Goal: Task Accomplishment & Management: Use online tool/utility

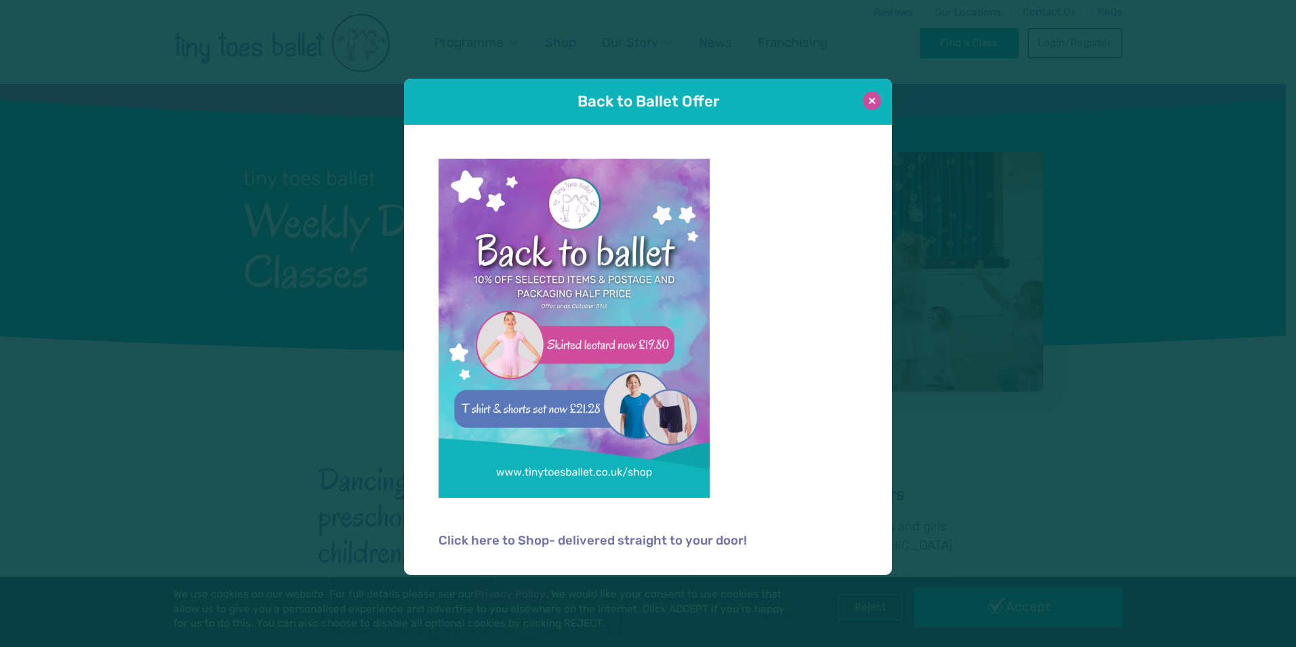
click at [873, 102] on button at bounding box center [872, 100] width 18 height 18
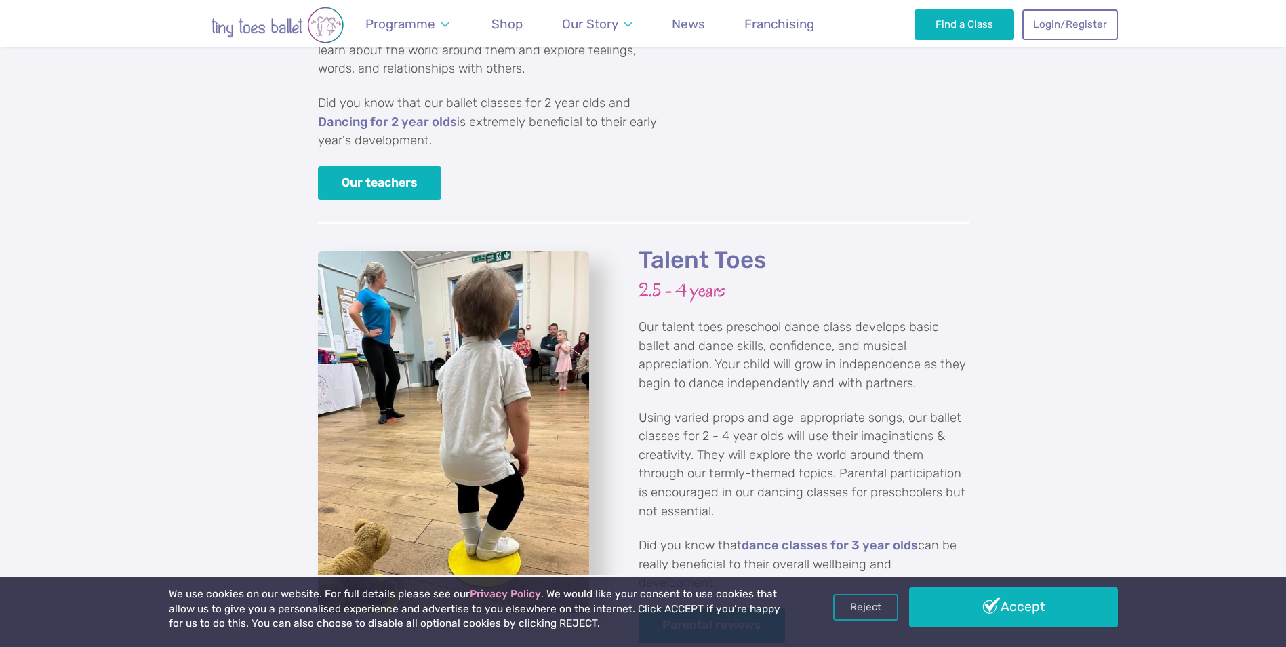
scroll to position [1694, 0]
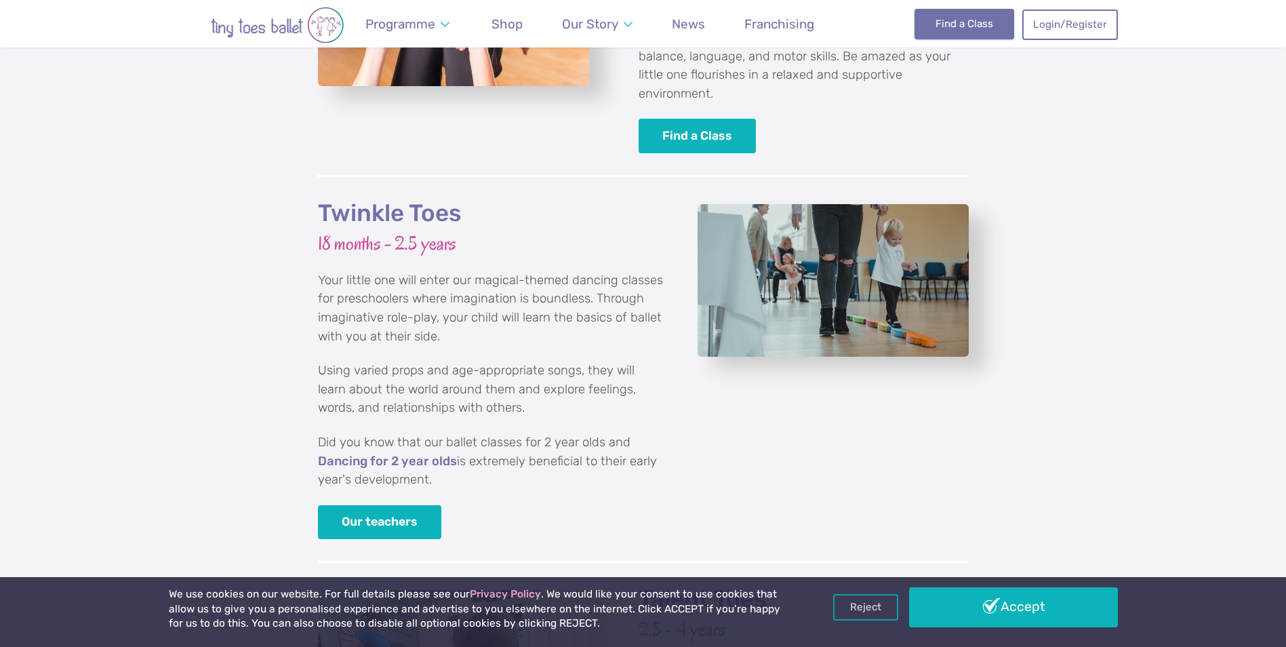
click at [979, 29] on link "Find a Class" at bounding box center [964, 24] width 100 height 30
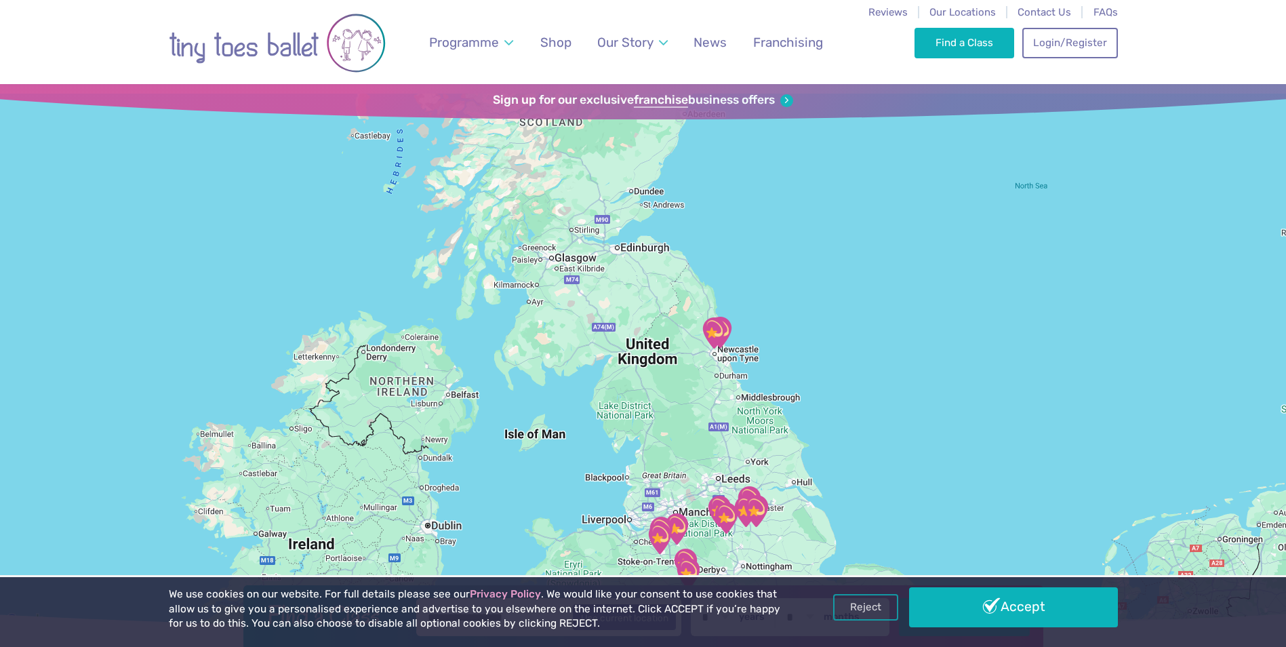
drag, startPoint x: 752, startPoint y: 172, endPoint x: 722, endPoint y: 390, distance: 220.2
click at [722, 390] on div at bounding box center [643, 356] width 1286 height 544
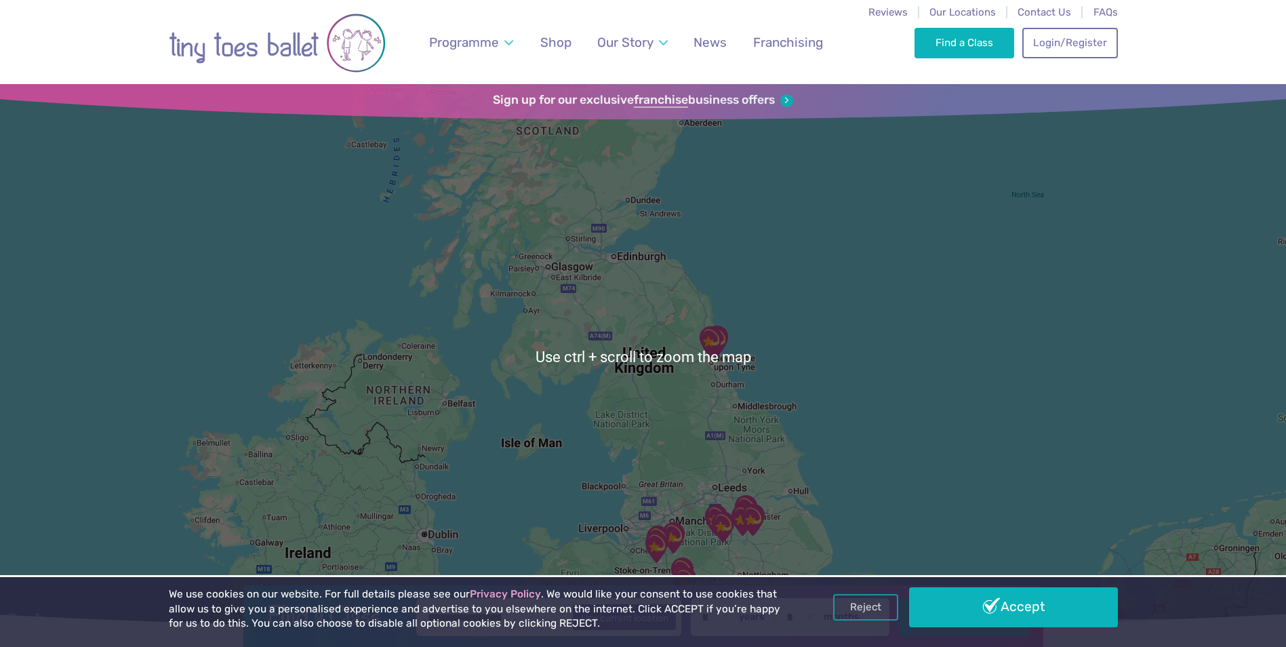
click at [756, 338] on div at bounding box center [643, 356] width 1286 height 544
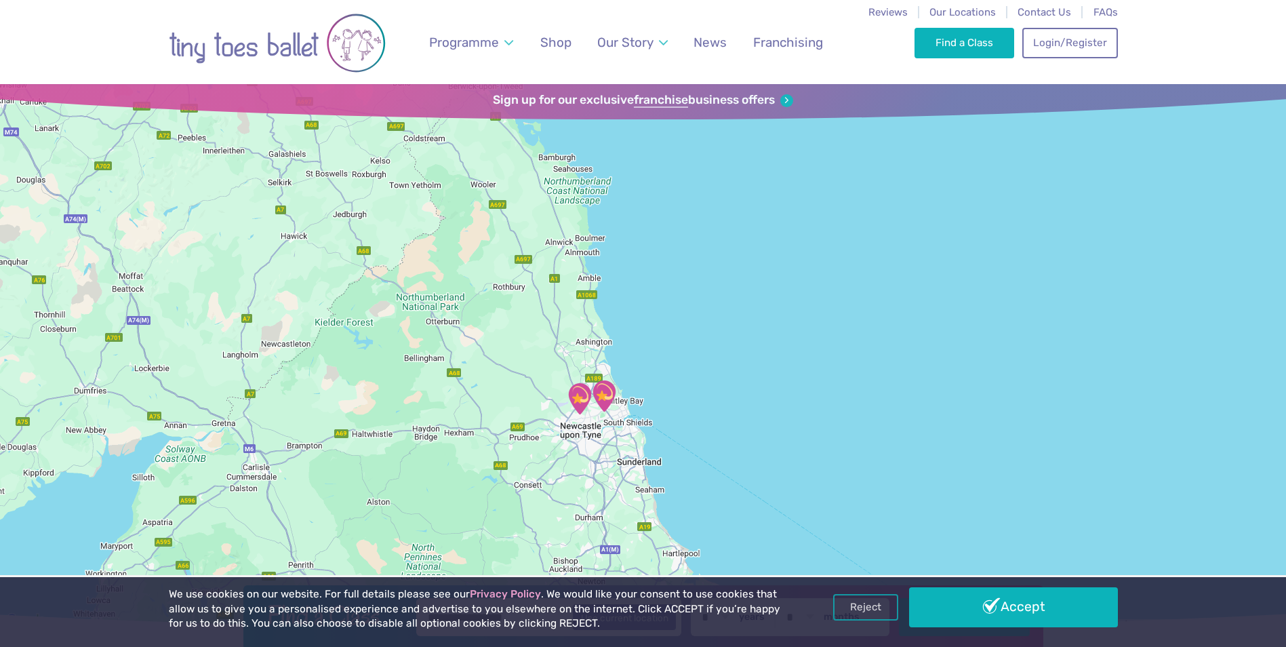
drag, startPoint x: 502, startPoint y: 466, endPoint x: 554, endPoint y: 458, distance: 52.1
click at [554, 458] on div at bounding box center [643, 356] width 1286 height 544
